Goal: Communication & Community: Answer question/provide support

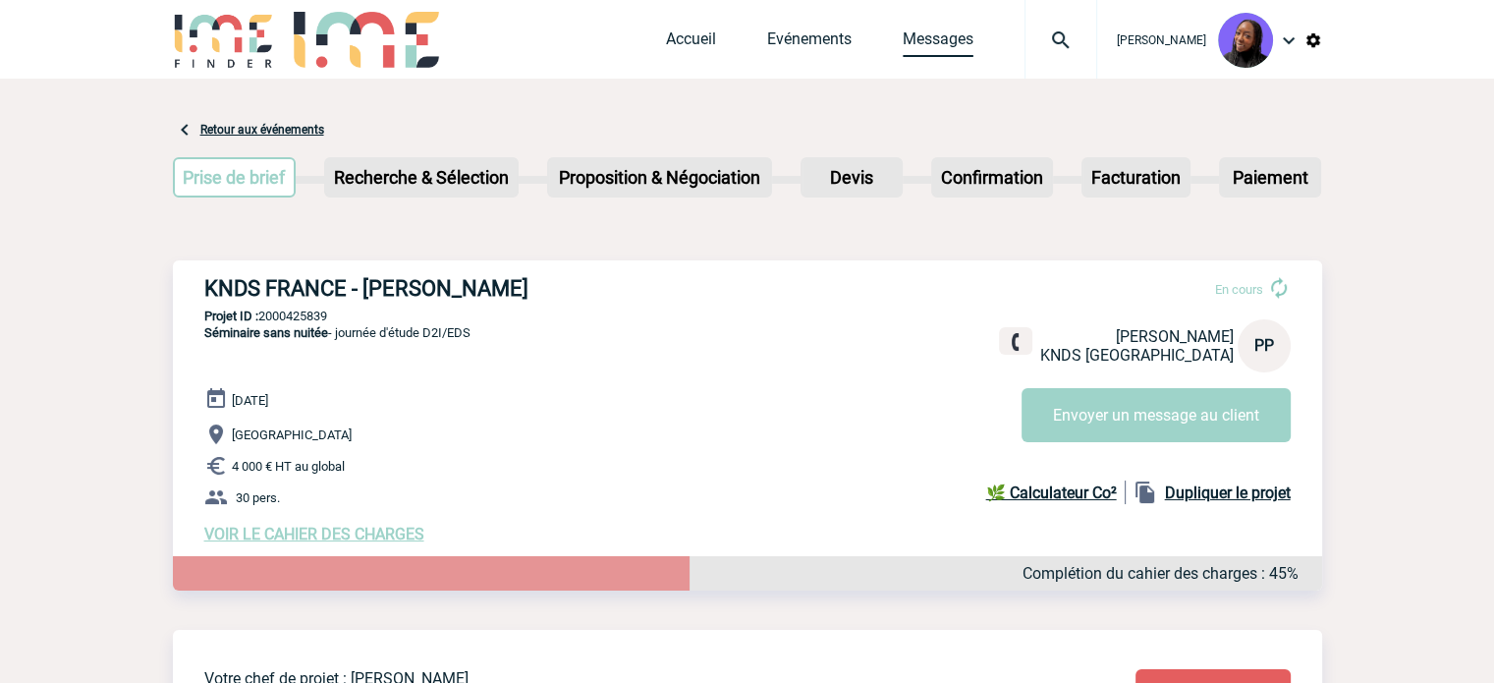
click at [962, 42] on link "Messages" at bounding box center [938, 43] width 71 height 28
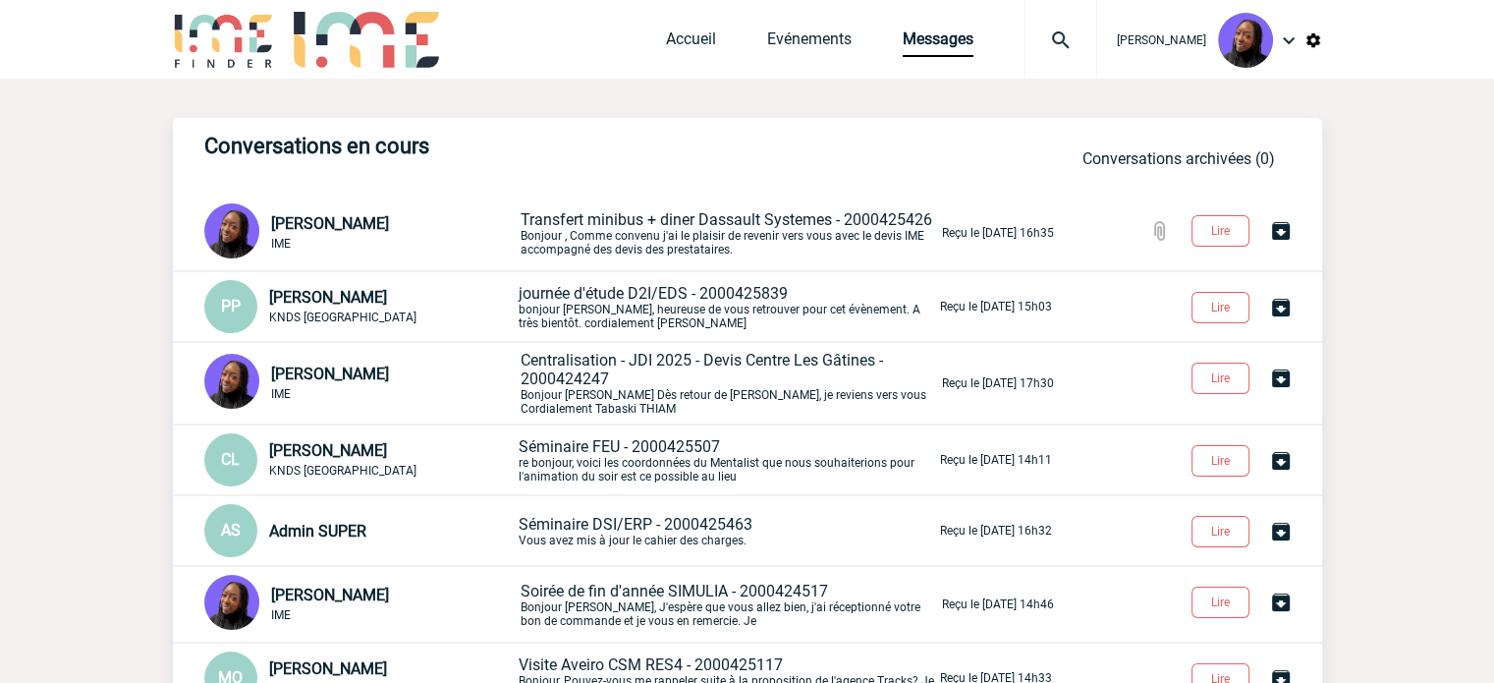
click at [648, 363] on span "Centralisation - JDI 2025 - Devis Centre Les Gâtines - 2000424247" at bounding box center [702, 369] width 362 height 37
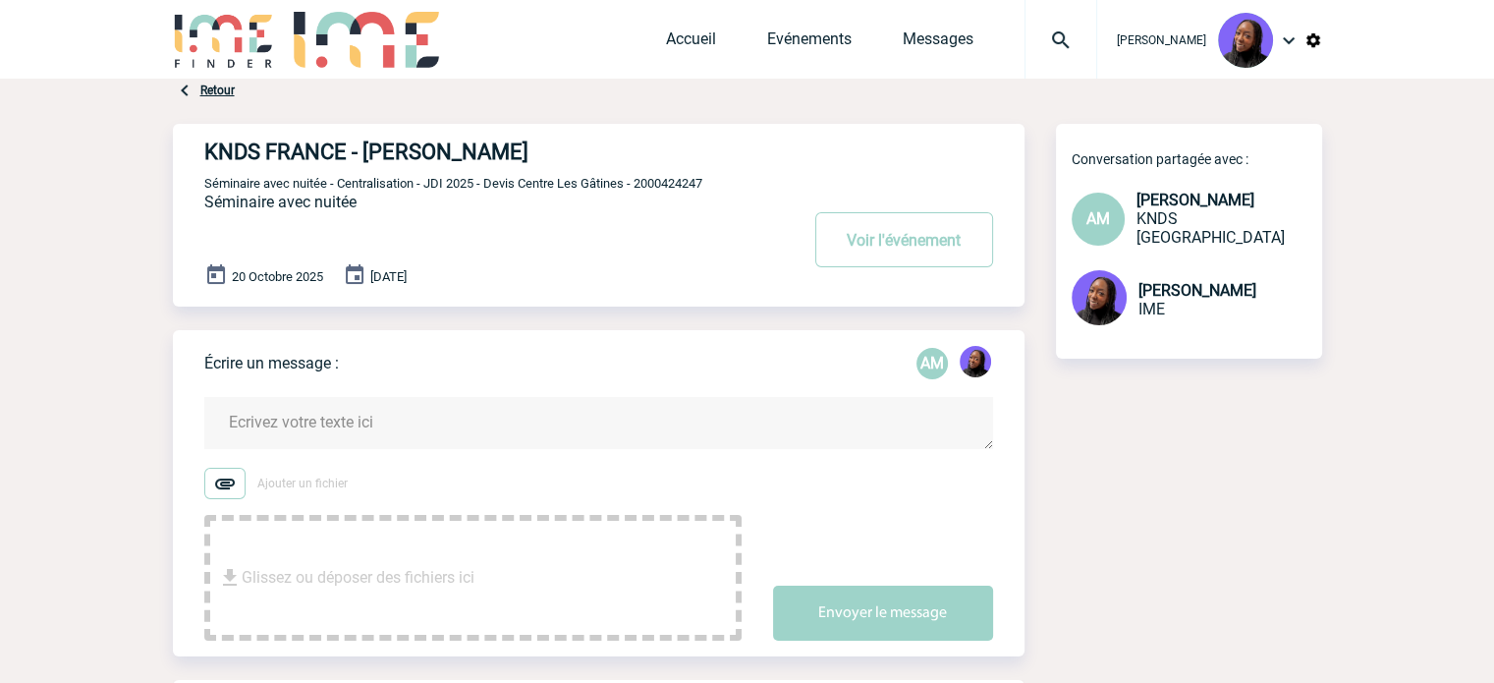
click at [380, 426] on textarea at bounding box center [598, 423] width 789 height 52
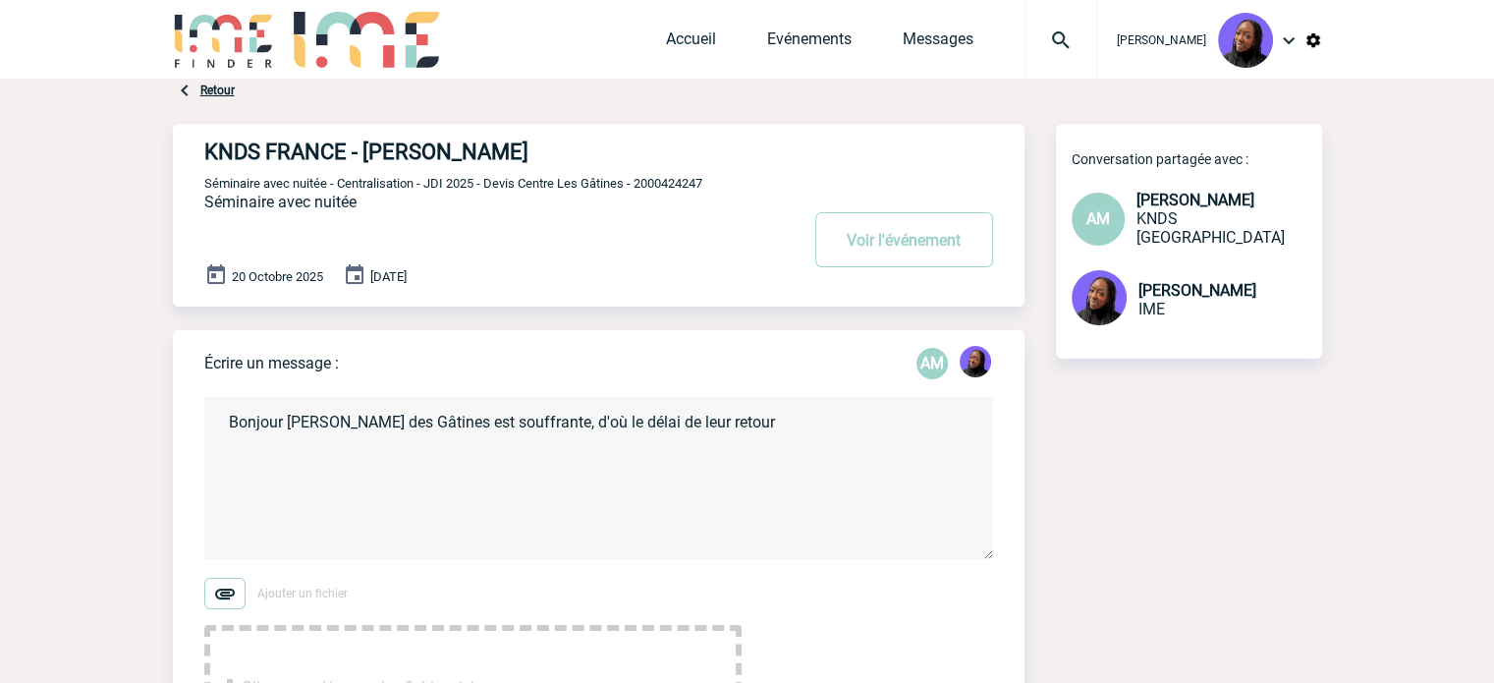
click at [317, 506] on textarea "Bonjour [PERSON_NAME] des Gâtines est souffrante, d'où le délai de leur retour" at bounding box center [598, 478] width 789 height 162
paste textarea "Concernant la salle supplémentaire, je peux vous proposer une salle de 100m² en…"
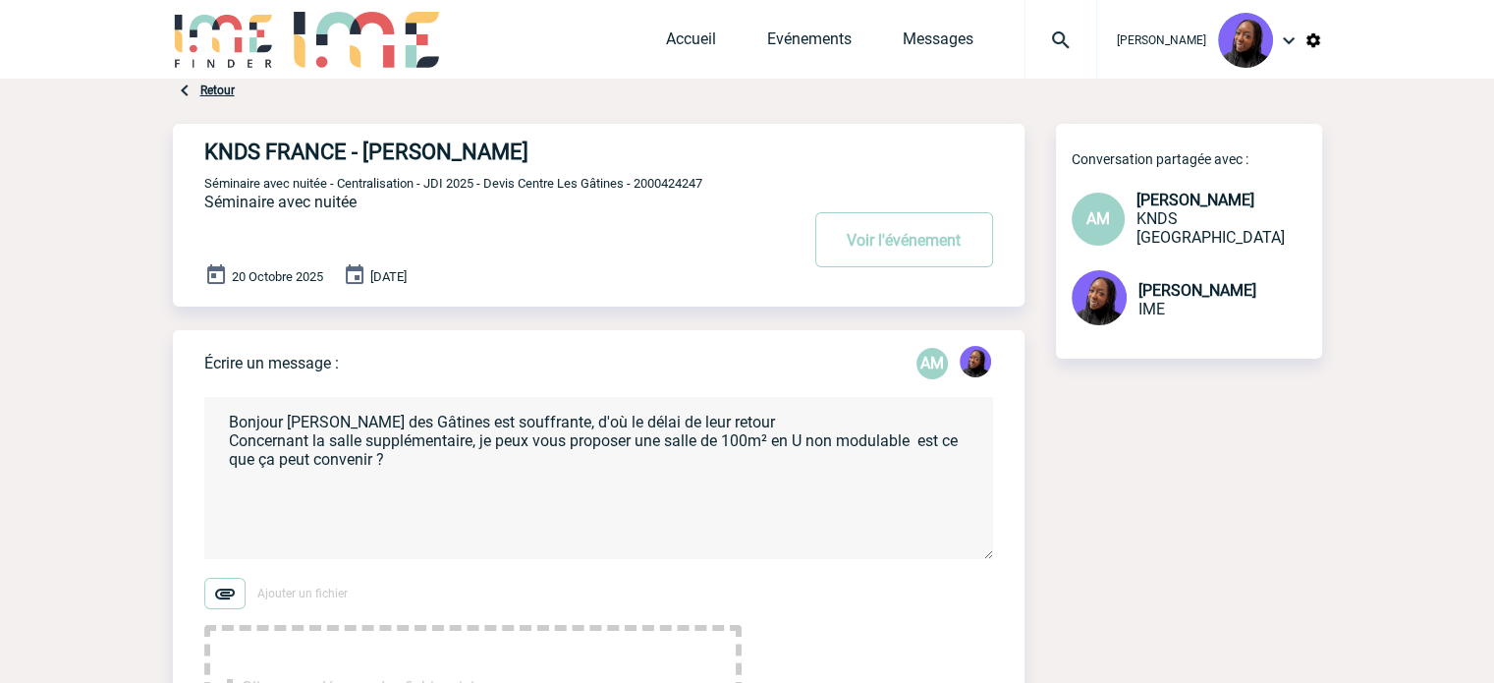
click at [485, 475] on textarea "Bonjour [PERSON_NAME] des Gâtines est souffrante, d'où le délai de leur retour …" at bounding box center [598, 478] width 789 height 162
click at [484, 476] on textarea "Bonjour [PERSON_NAME] des Gâtines est souffrante, d'où le délai de leur retour …" at bounding box center [598, 478] width 789 height 162
click at [471, 494] on textarea "Bonjour [PERSON_NAME] des Gâtines est souffrante, d'où le délai de leur retour …" at bounding box center [598, 478] width 789 height 162
click at [659, 459] on textarea "Bonjour [PERSON_NAME] des Gâtines est souffrante, d'où le délai de leur retour …" at bounding box center [598, 478] width 789 height 162
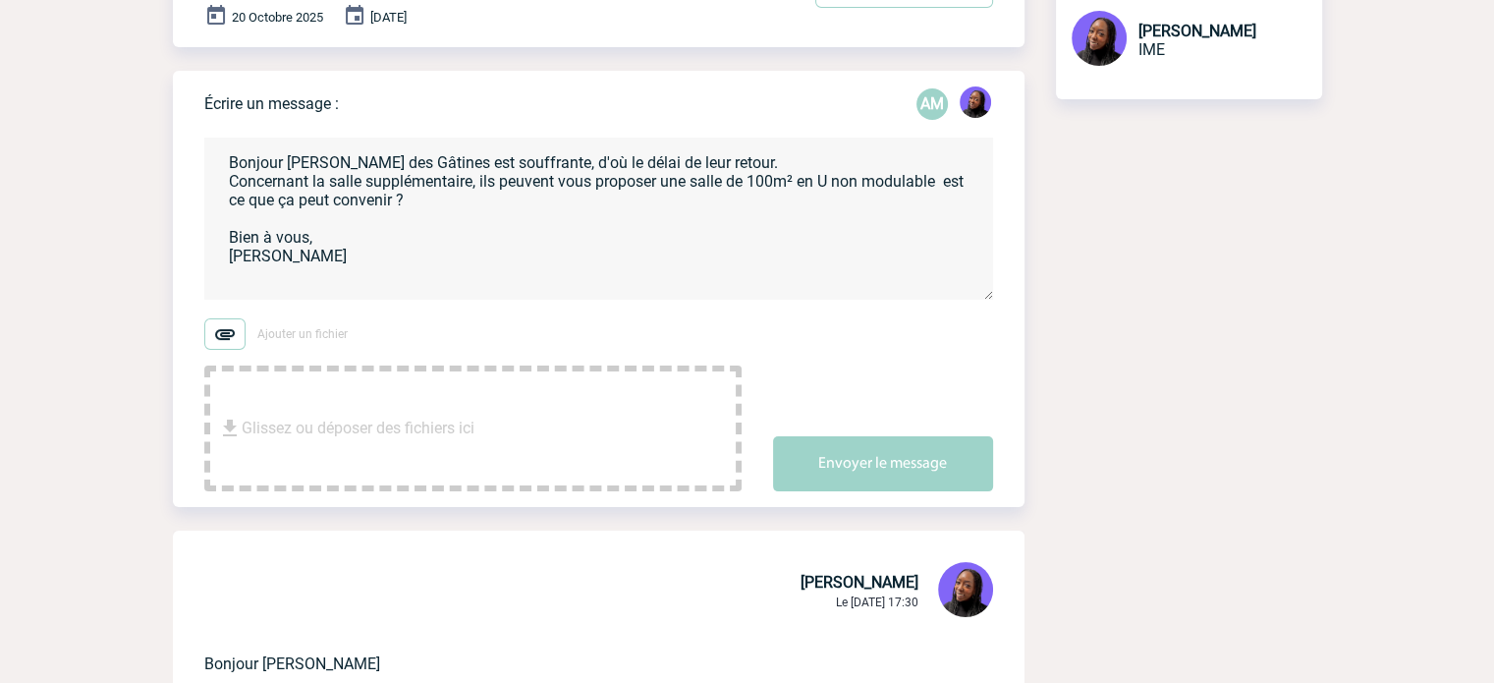
scroll to position [295, 0]
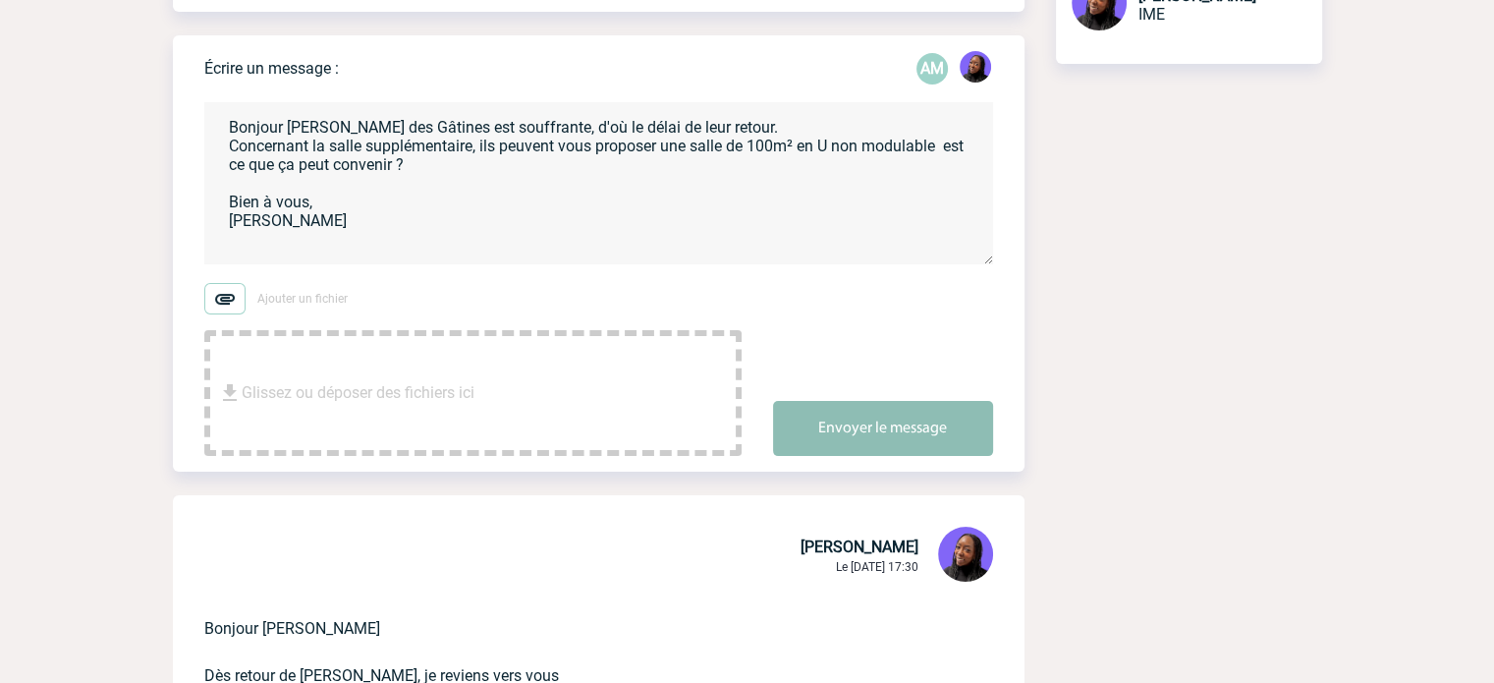
type textarea "Bonjour [PERSON_NAME] des Gâtines est souffrante, d'où le délai de leur retour.…"
click at [864, 415] on button "Envoyer le message" at bounding box center [883, 428] width 220 height 55
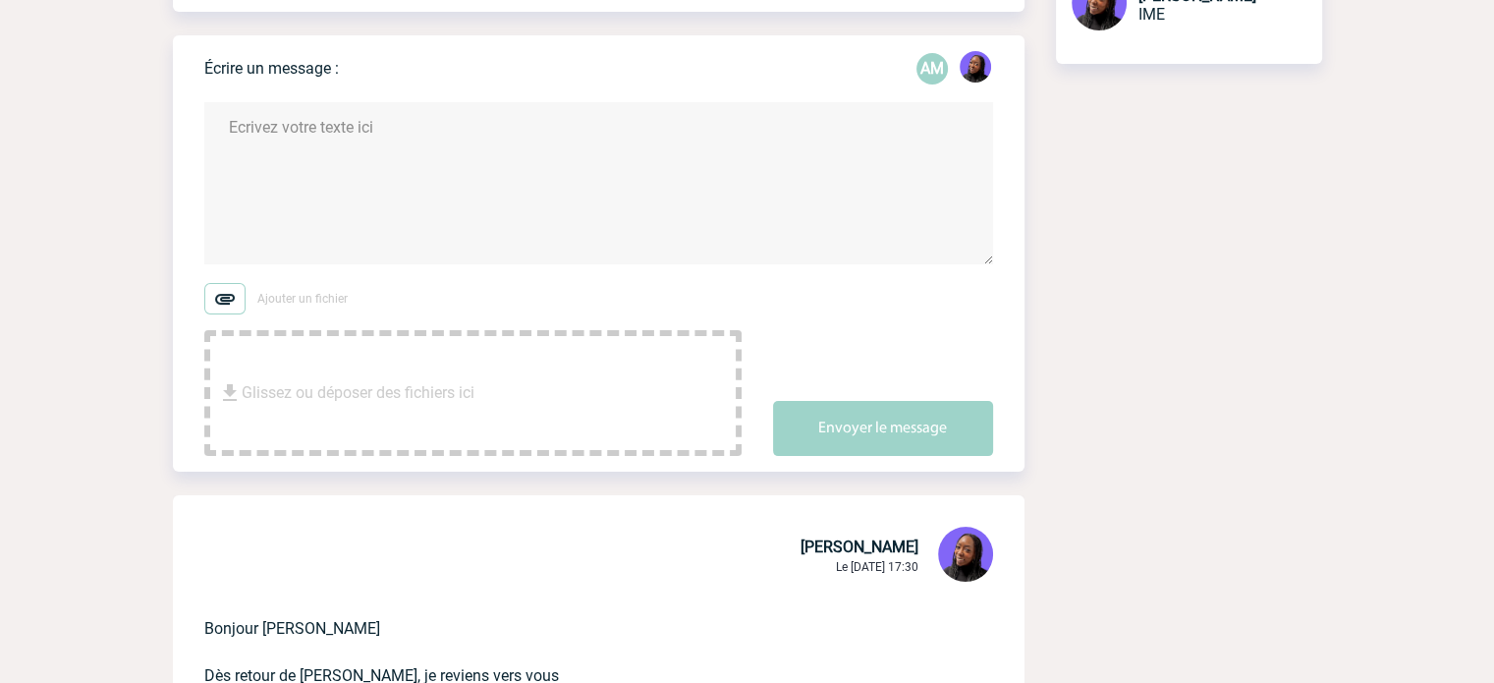
scroll to position [0, 0]
